Goal: Ask a question

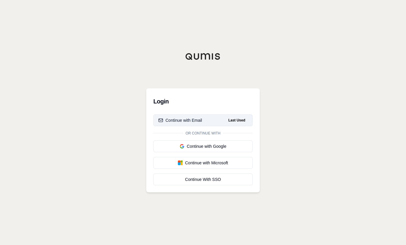
click at [185, 120] on div "Continue with Email" at bounding box center [180, 120] width 44 height 6
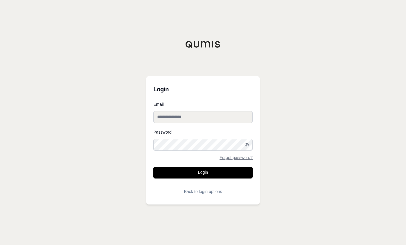
type input "**********"
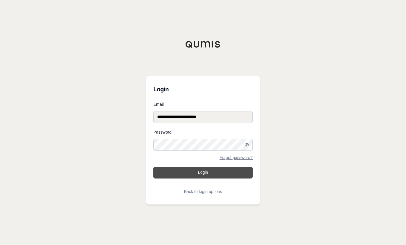
click at [204, 173] on button "Login" at bounding box center [202, 173] width 99 height 12
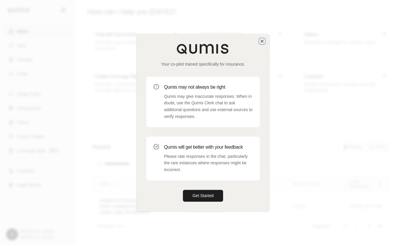
click at [262, 42] on icon "button" at bounding box center [262, 41] width 5 height 5
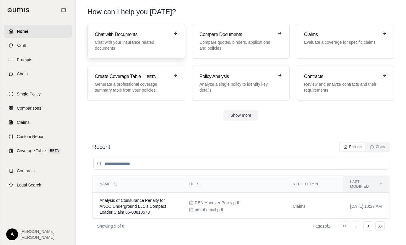
click at [121, 43] on p "Chat with your insurance related documents" at bounding box center [132, 45] width 74 height 12
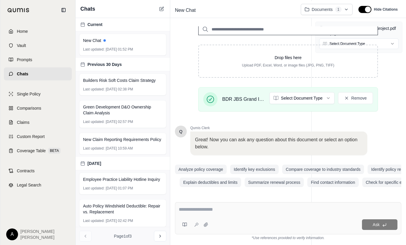
scroll to position [87, 0]
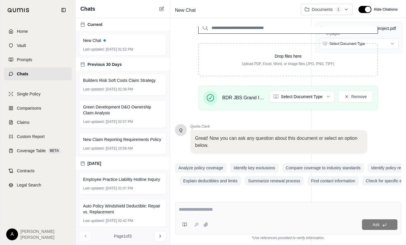
click at [207, 211] on textarea at bounding box center [288, 209] width 219 height 7
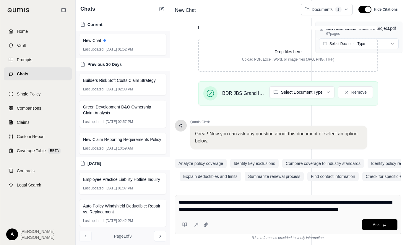
type textarea "**********"
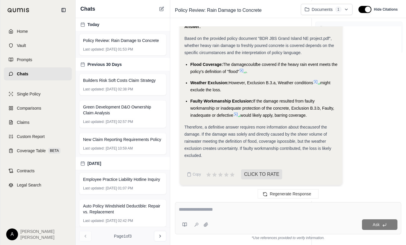
scroll to position [884, 0]
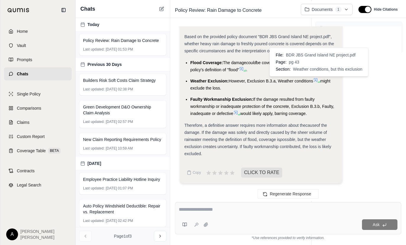
click at [317, 80] on icon at bounding box center [315, 80] width 5 height 5
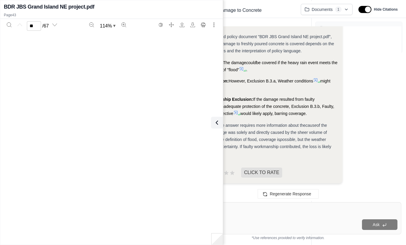
type input "**"
click at [296, 107] on span "If the damage resulted from faulty workmanship or inadequate protection of the …" at bounding box center [262, 106] width 144 height 19
click at [275, 100] on span "If the damage resulted from faulty workmanship or inadequate protection of the …" at bounding box center [262, 106] width 144 height 19
click at [216, 124] on icon at bounding box center [215, 122] width 7 height 7
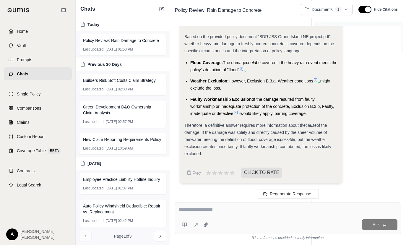
scroll to position [874, 0]
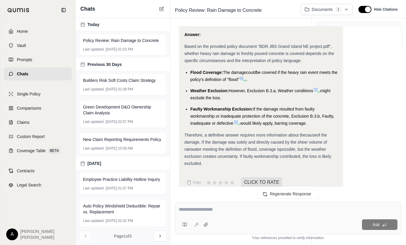
click at [244, 78] on icon at bounding box center [241, 78] width 5 height 5
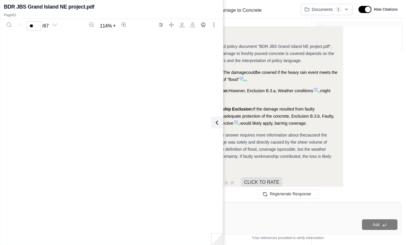
type input "**"
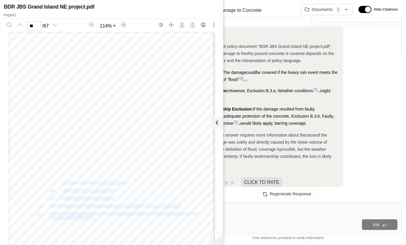
drag, startPoint x: 34, startPoint y: 132, endPoint x: 92, endPoint y: 219, distance: 104.1
click at [92, 219] on div "HVM 406 0612 © 2012, XL America, Inc. All Rights Reserved. Page 1 of [DATE] not…" at bounding box center [112, 165] width 206 height 267
drag, startPoint x: 92, startPoint y: 219, endPoint x: 65, endPoint y: 139, distance: 83.9
click at [65, 139] on span "Surface water, waves (including tidal wave and tsunami), tides, tidal water, ov…" at bounding box center [124, 140] width 148 height 3
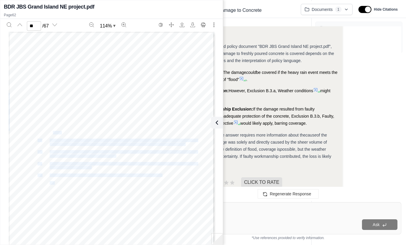
drag, startPoint x: 35, startPoint y: 132, endPoint x: 51, endPoint y: 133, distance: 16.3
click at [51, 133] on div "HVM 406 0612 © 2012, XL America, Inc. All Rights Reserved. Page 1 of [DATE] not…" at bounding box center [112, 165] width 206 height 267
click at [51, 133] on span "“Flood”, means:" at bounding box center [50, 132] width 24 height 3
click at [215, 122] on icon at bounding box center [216, 123] width 2 height 4
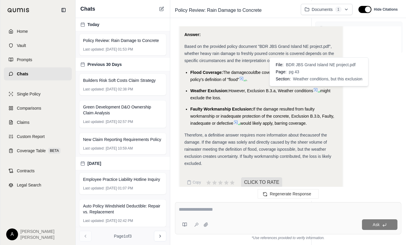
click at [318, 90] on icon at bounding box center [315, 89] width 5 height 5
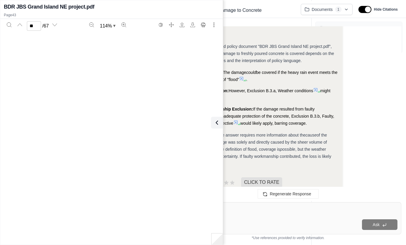
type input "**"
click at [218, 119] on icon at bounding box center [215, 122] width 7 height 7
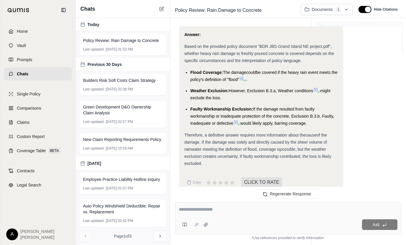
click at [237, 121] on icon at bounding box center [235, 122] width 5 height 5
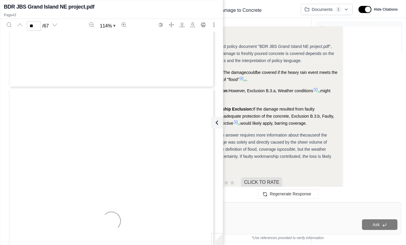
type input "**"
click at [236, 122] on icon at bounding box center [235, 122] width 5 height 5
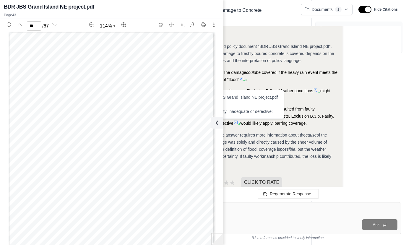
click at [236, 122] on icon at bounding box center [235, 122] width 5 height 5
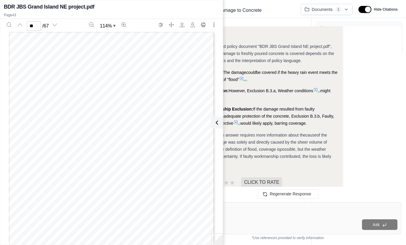
click at [302, 113] on li "Faulty Workmanship Exclusion: If the damage resulted from faulty workmanship or…" at bounding box center [263, 115] width 147 height 21
click at [215, 121] on icon at bounding box center [215, 122] width 7 height 7
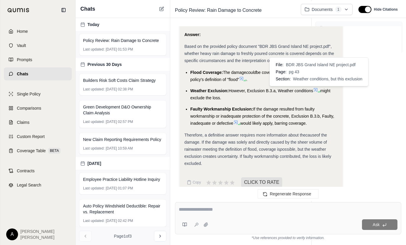
click at [317, 90] on icon at bounding box center [316, 90] width 4 height 4
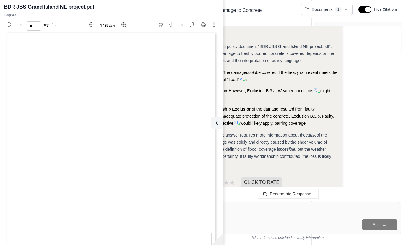
scroll to position [0, 0]
type input "**"
click at [262, 209] on textarea at bounding box center [288, 209] width 219 height 7
click at [218, 119] on icon at bounding box center [215, 122] width 7 height 7
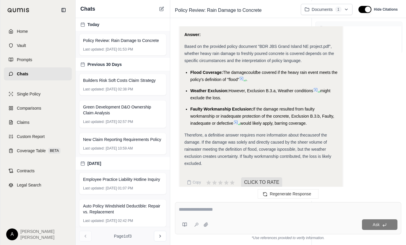
click at [201, 241] on div "Ask *Use references provided to verify information." at bounding box center [288, 221] width 236 height 48
click at [202, 206] on div "Ask" at bounding box center [288, 218] width 226 height 32
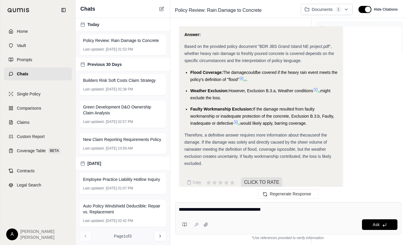
type textarea "**********"
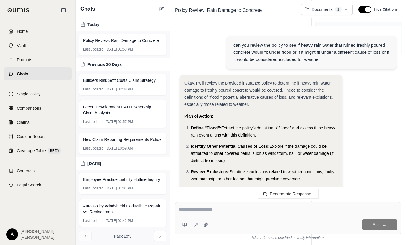
scroll to position [1062, 0]
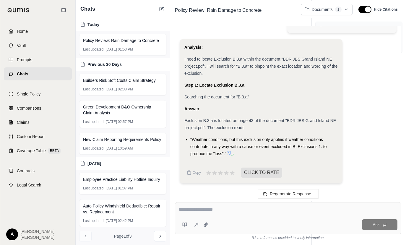
click at [191, 208] on textarea at bounding box center [288, 209] width 219 height 7
type textarea "**********"
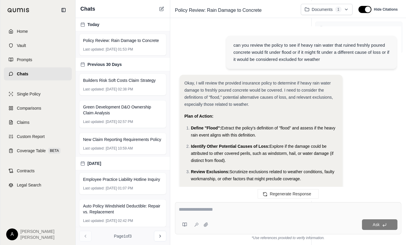
scroll to position [1241, 0]
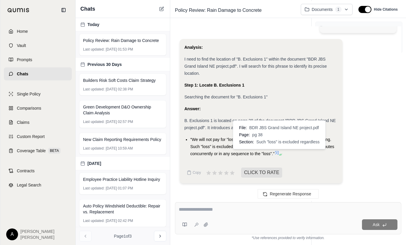
click at [277, 153] on icon at bounding box center [277, 153] width 4 height 4
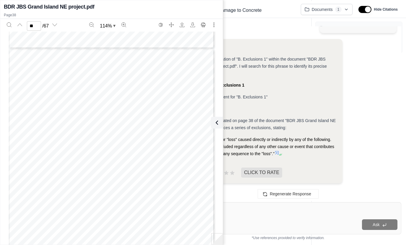
scroll to position [10380, 0]
type input "**"
click at [70, 127] on span "carrier for hire and to" at bounding box center [77, 126] width 31 height 3
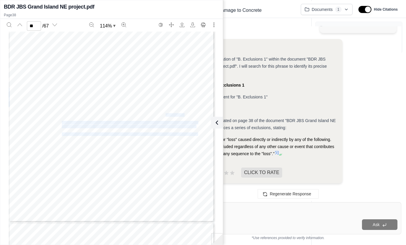
drag, startPoint x: 46, startPoint y: 110, endPoint x: 164, endPoint y: 115, distance: 118.3
click at [164, 115] on div "HBM 050 0612 © 2012, XL America, Inc. All Rights Reserved. Page 15 of [DATE] no…" at bounding box center [112, 89] width 206 height 267
click at [164, 115] on span "open, which is not intended to become a permanent part of a building or structu…" at bounding box center [123, 114] width 122 height 3
